Goal: Check status: Check status

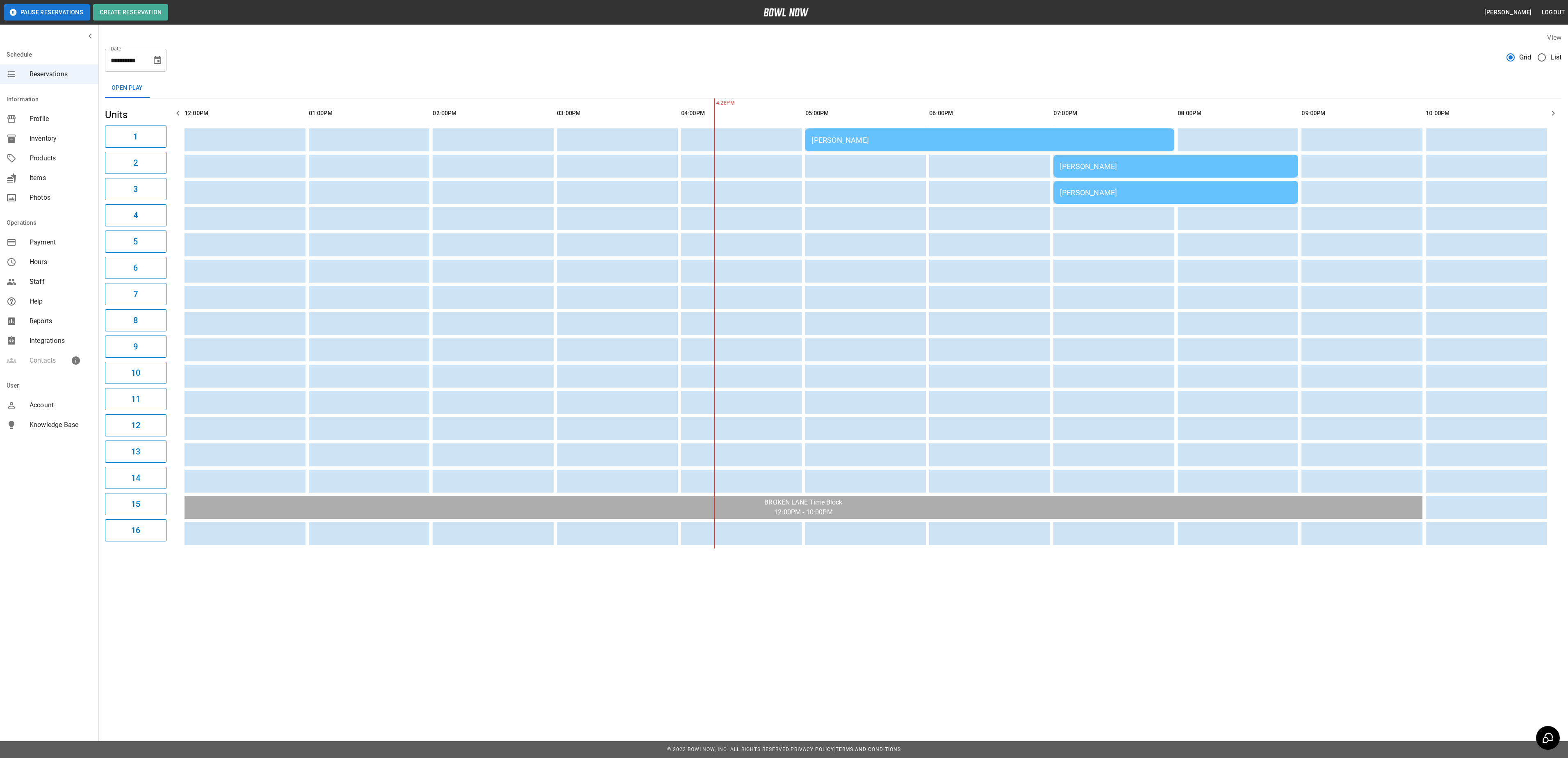
click at [863, 146] on td "[PERSON_NAME]" at bounding box center [989, 140] width 369 height 23
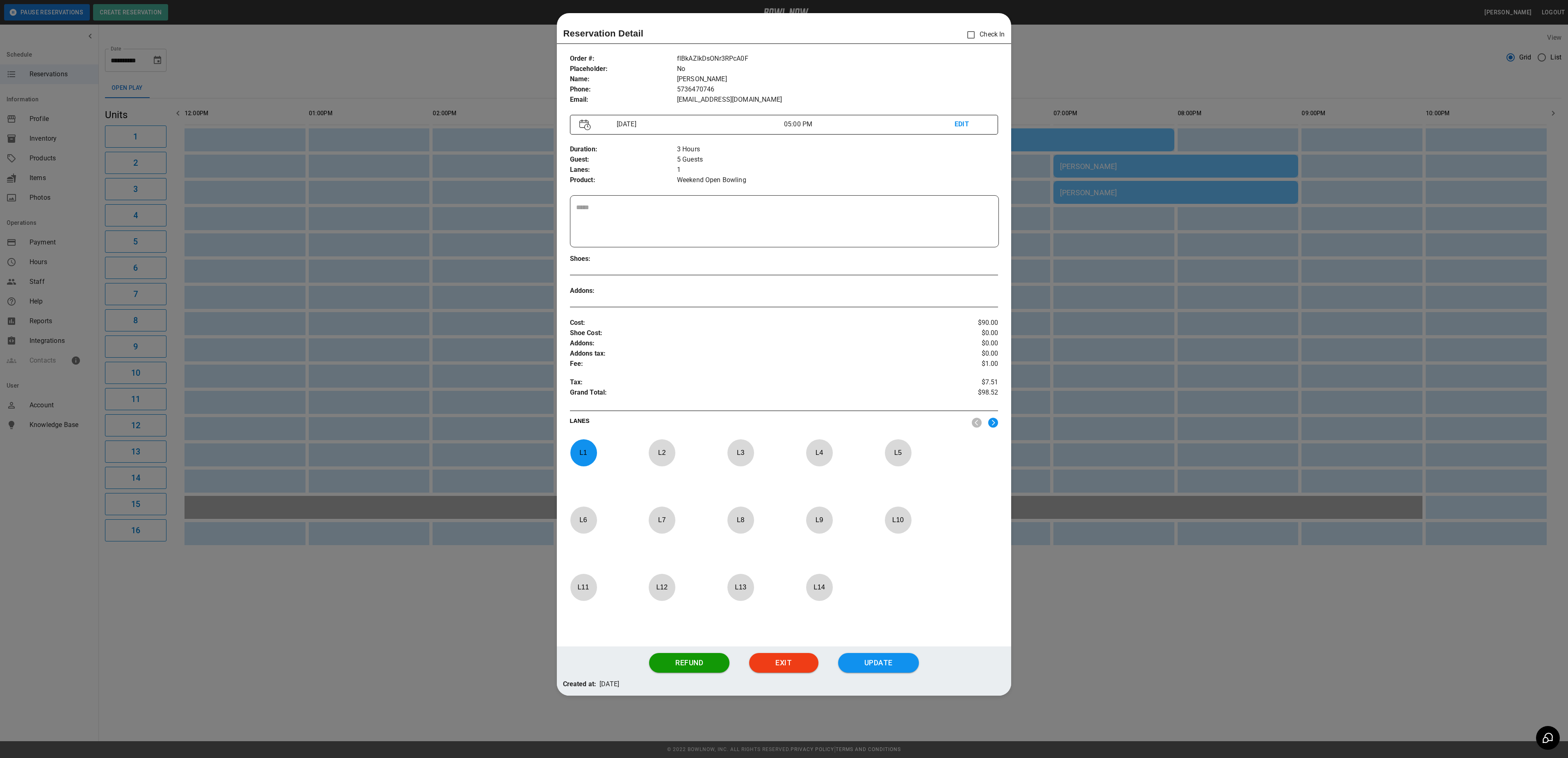
click at [1149, 307] on div at bounding box center [784, 379] width 1568 height 758
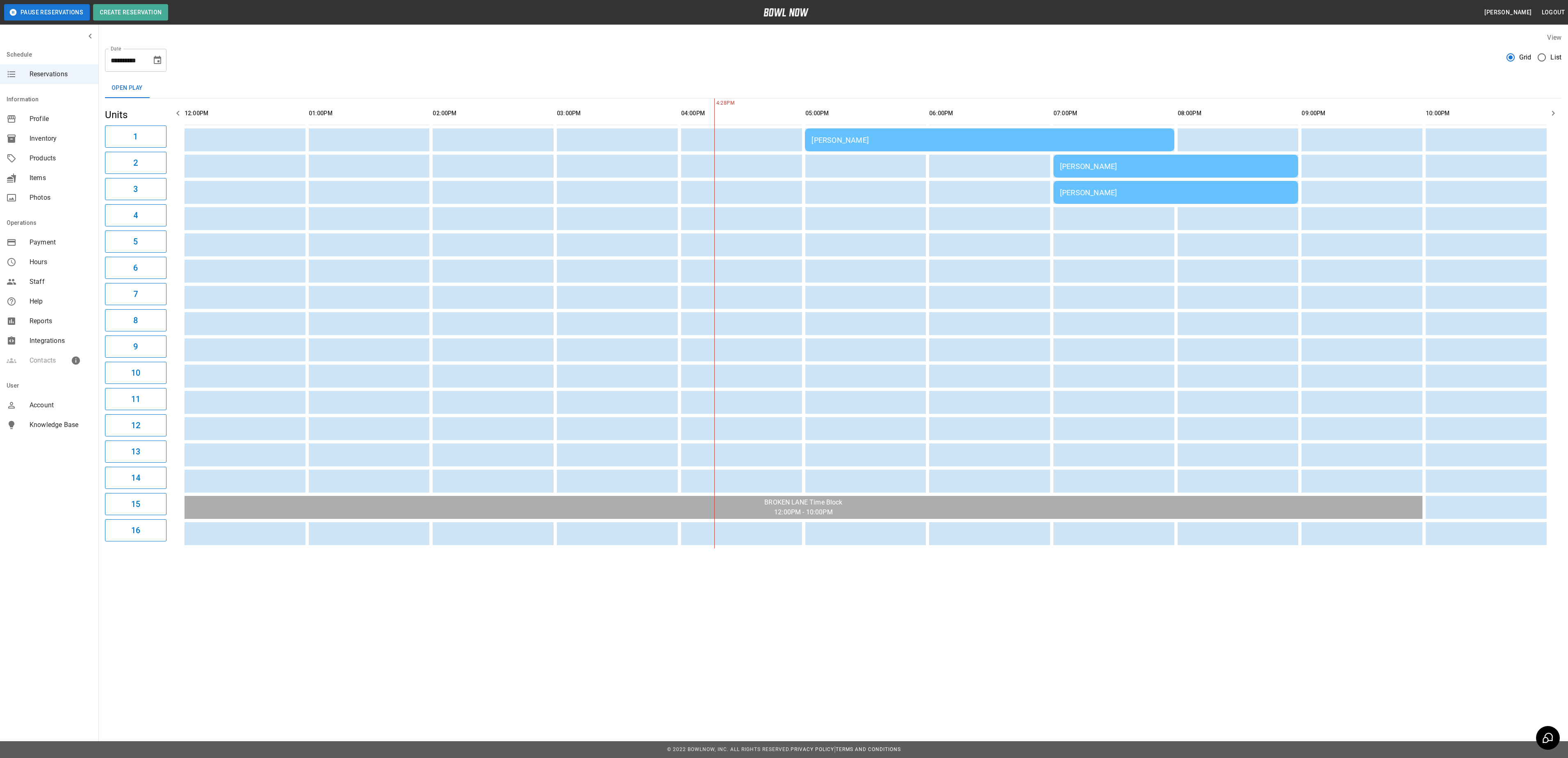
click at [1006, 142] on div "[PERSON_NAME]" at bounding box center [989, 140] width 356 height 9
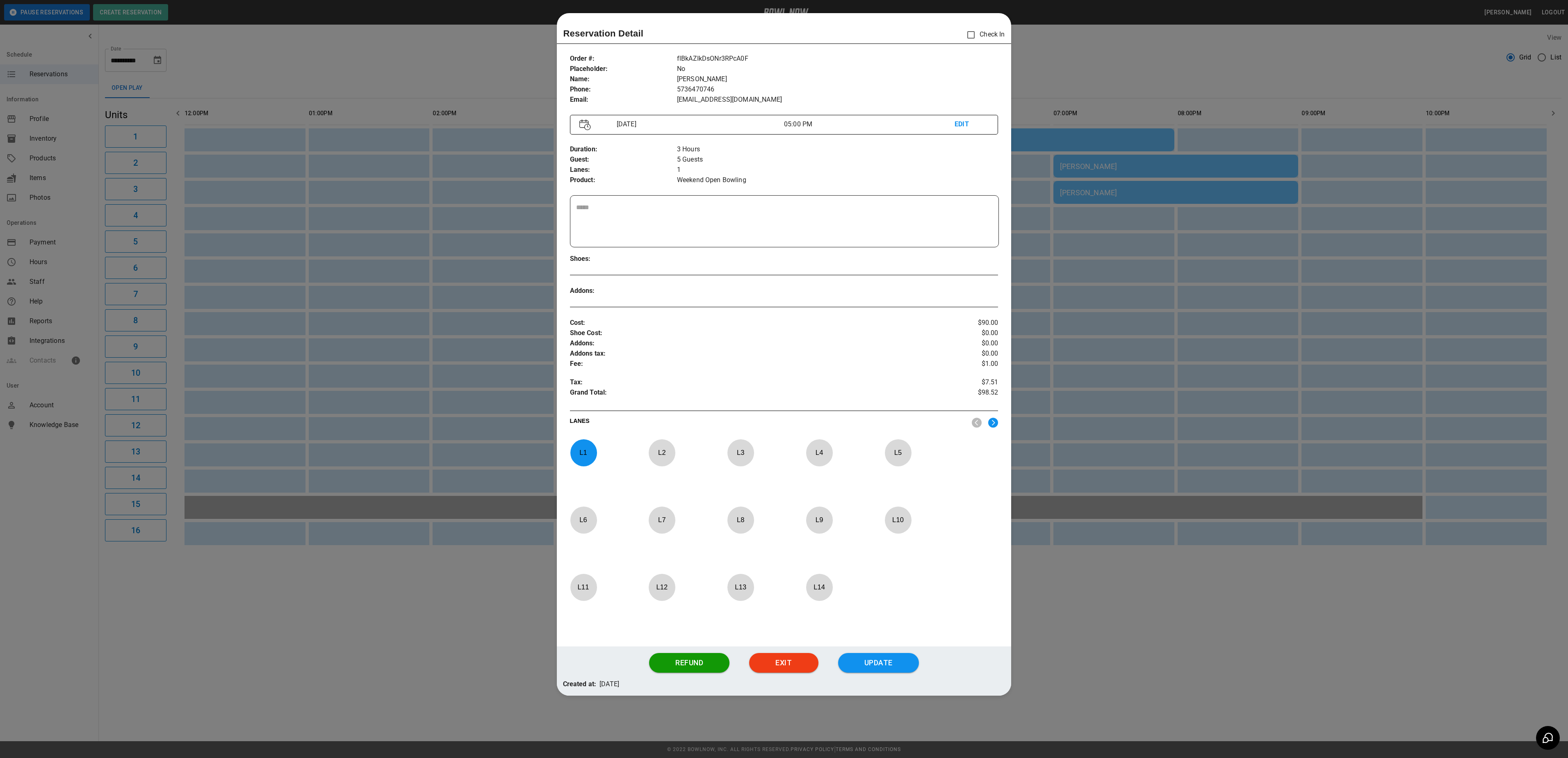
click at [1155, 297] on div at bounding box center [784, 379] width 1568 height 758
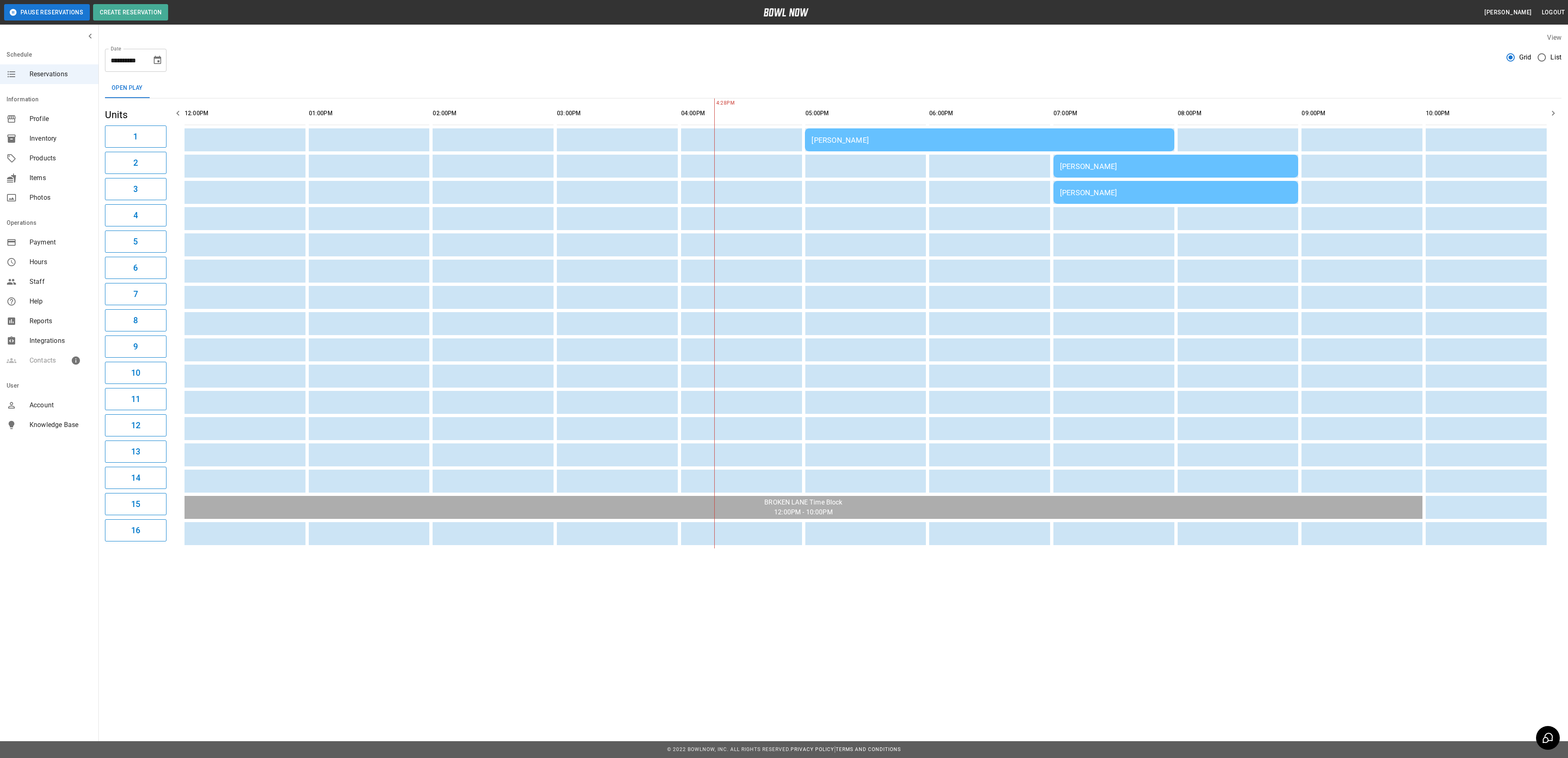
click at [1105, 169] on div "[PERSON_NAME]" at bounding box center [1175, 166] width 232 height 9
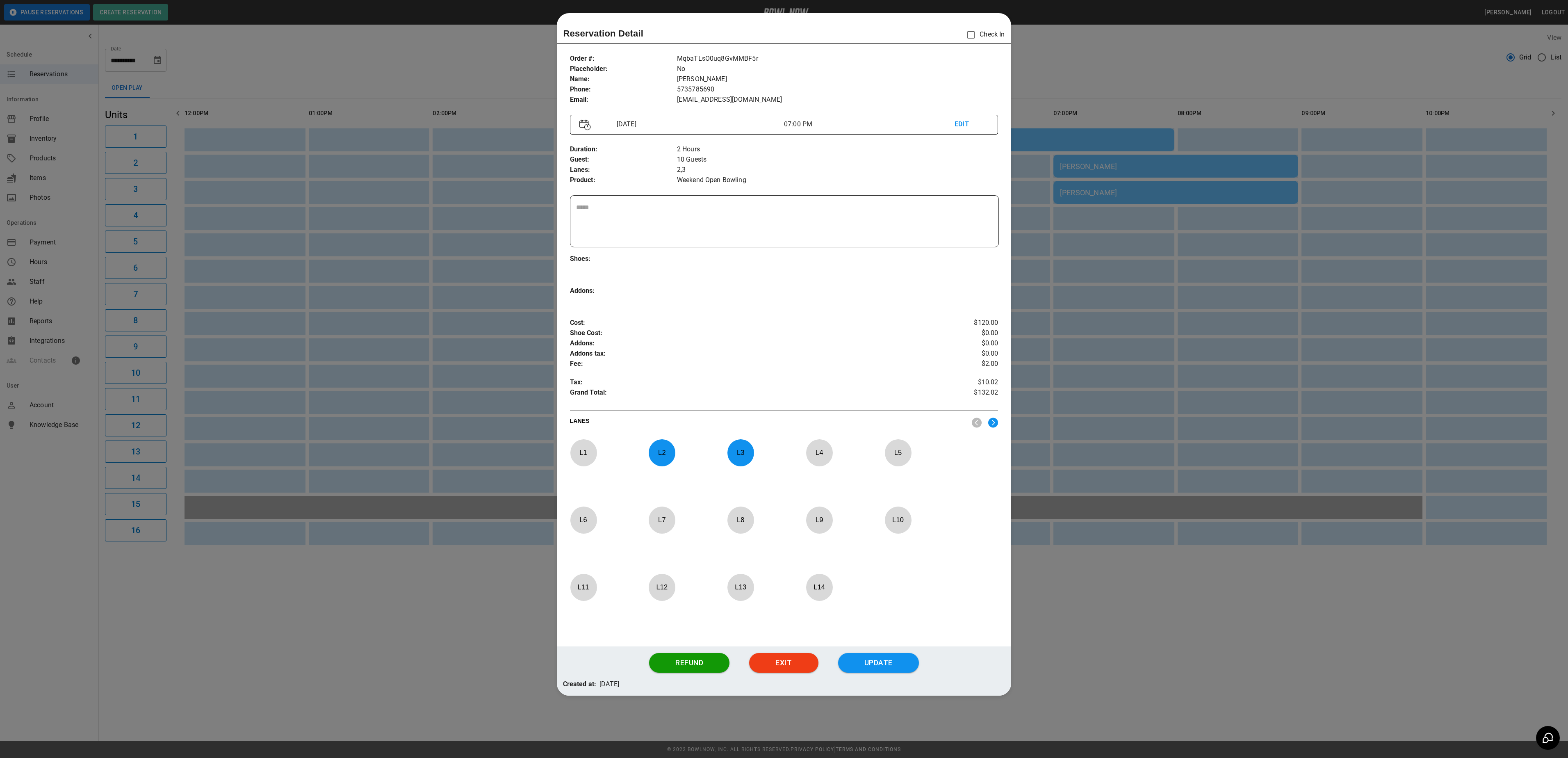
drag, startPoint x: 1054, startPoint y: 393, endPoint x: 500, endPoint y: 754, distance: 661.2
click at [1053, 393] on div at bounding box center [784, 379] width 1568 height 758
